Goal: Navigation & Orientation: Find specific page/section

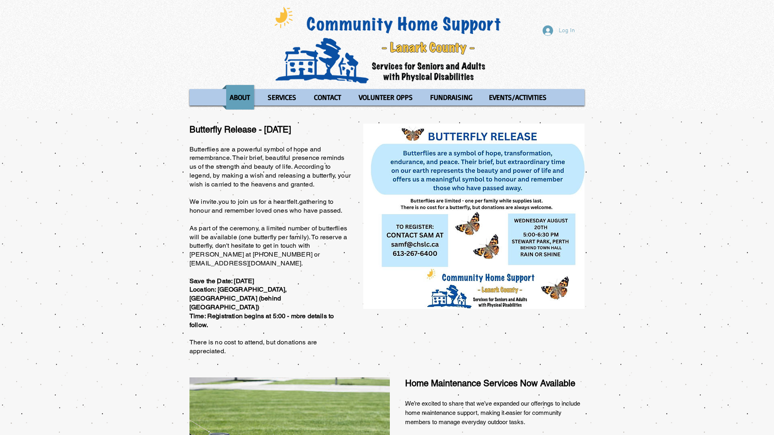
click at [0, 0] on div "Log In ABOUT OUR STORIES Diner's Club Stories MOW Stories Lois's Journey Ryan's…" at bounding box center [387, 55] width 774 height 110
